Goal: Entertainment & Leisure: Consume media (video, audio)

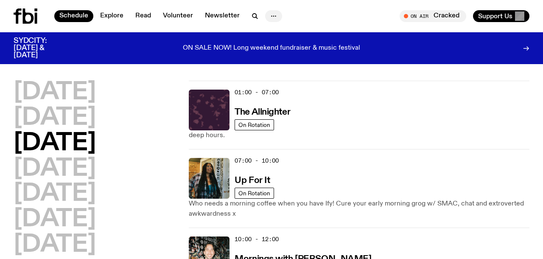
click at [270, 16] on icon "button" at bounding box center [273, 16] width 10 height 10
click at [23, 19] on icon at bounding box center [28, 15] width 11 height 15
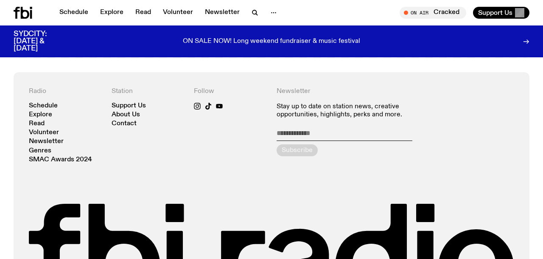
scroll to position [1749, 0]
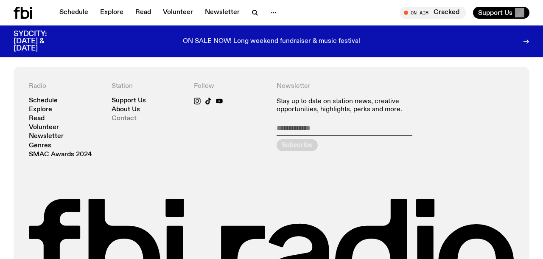
click at [117, 115] on link "Contact" at bounding box center [124, 118] width 25 height 6
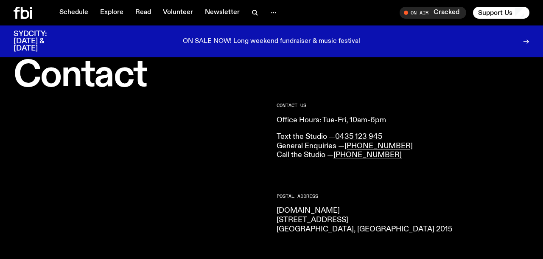
scroll to position [13, 0]
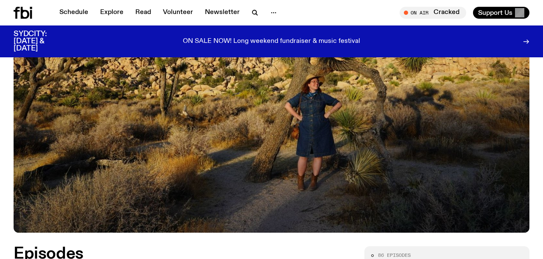
scroll to position [347, 0]
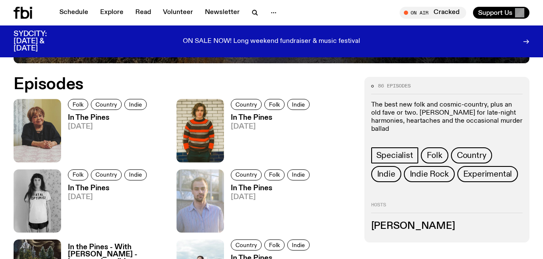
click at [99, 119] on h3 "In The Pines" at bounding box center [108, 117] width 81 height 7
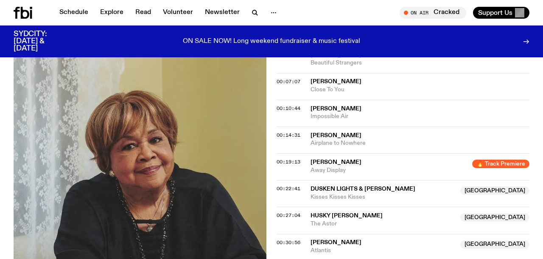
scroll to position [309, 0]
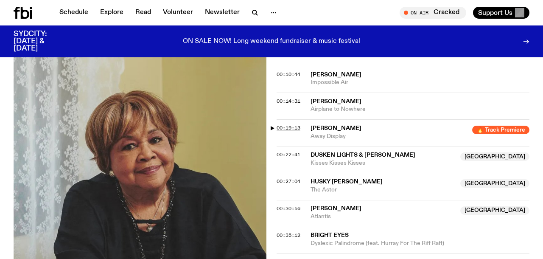
click at [285, 124] on span "00:19:13" at bounding box center [288, 127] width 24 height 7
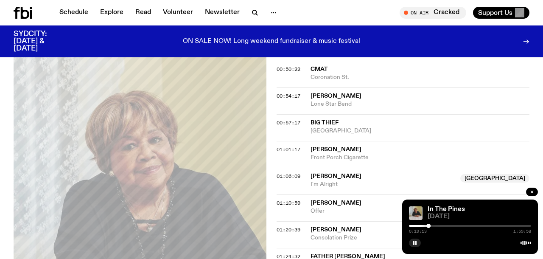
scroll to position [568, 0]
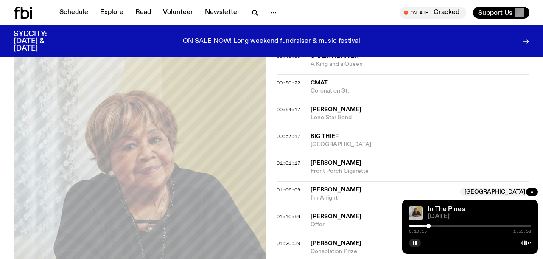
click at [427, 226] on div at bounding box center [428, 225] width 4 height 4
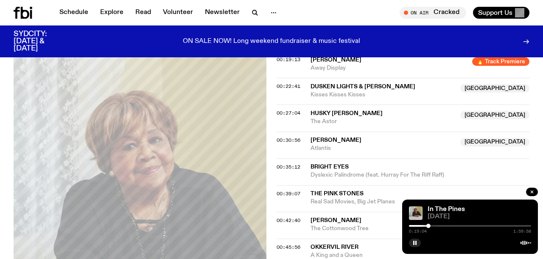
scroll to position [377, 0]
click at [433, 226] on div at bounding box center [470, 226] width 122 height 2
click at [438, 226] on div at bounding box center [470, 226] width 122 height 2
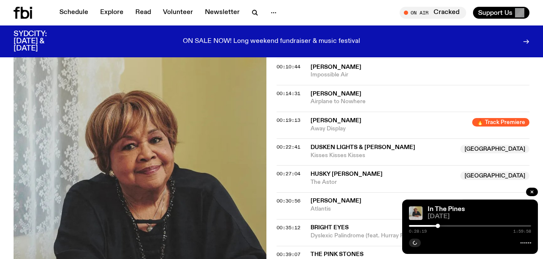
scroll to position [289, 0]
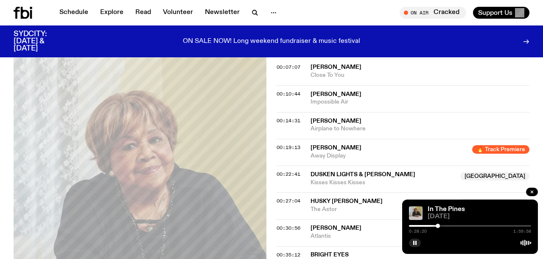
click at [439, 226] on div at bounding box center [437, 225] width 4 height 4
click at [440, 224] on div at bounding box center [439, 225] width 4 height 4
click at [443, 225] on div at bounding box center [470, 226] width 122 height 2
